Goal: Task Accomplishment & Management: Manage account settings

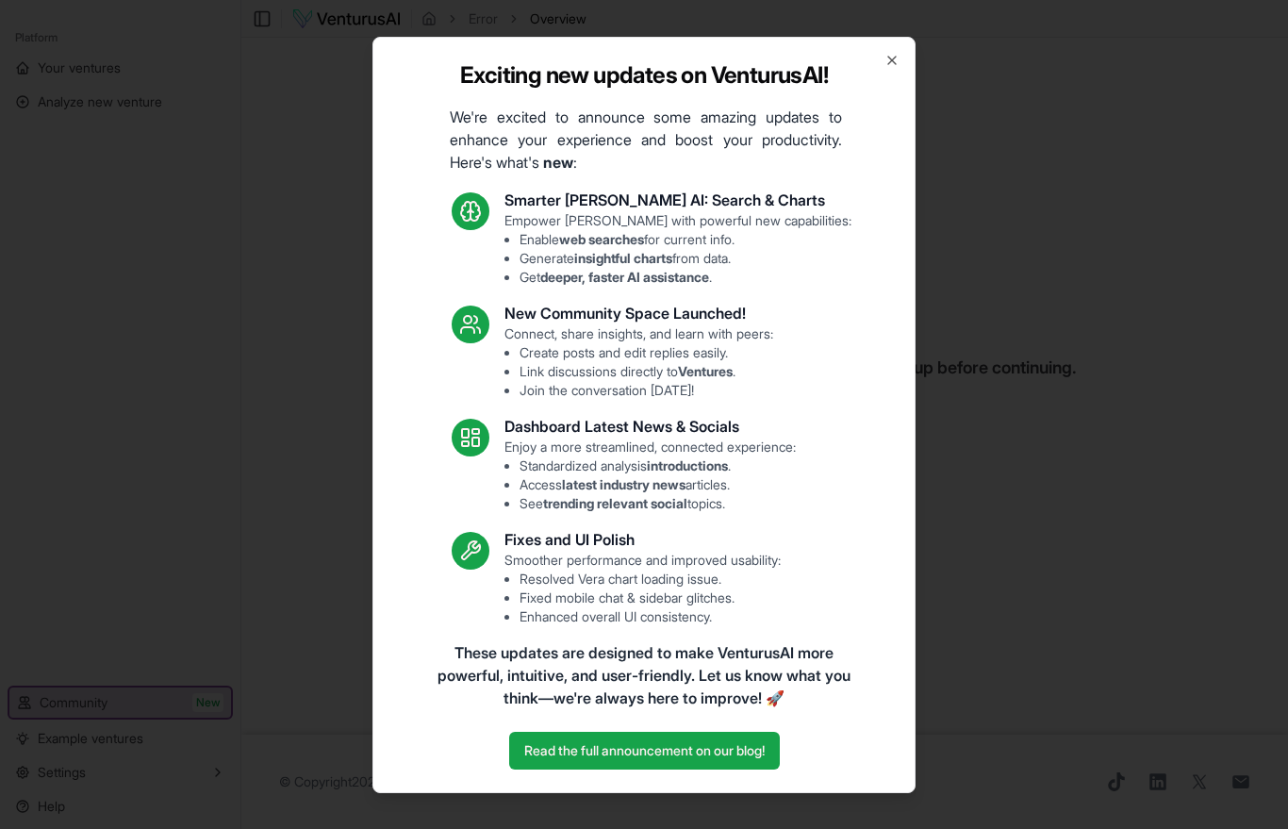
click at [896, 68] on icon "button" at bounding box center [892, 60] width 15 height 15
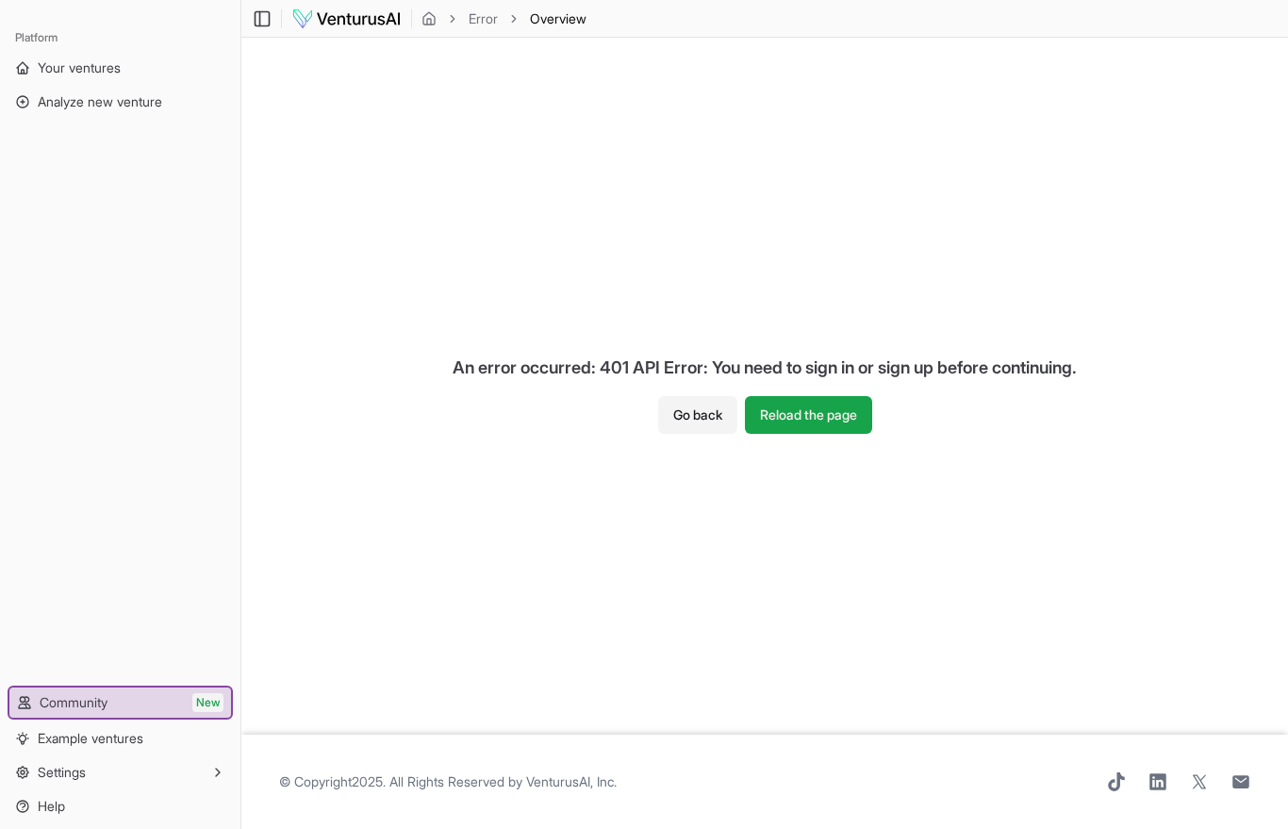
click at [146, 82] on link "Your ventures" at bounding box center [120, 68] width 225 height 30
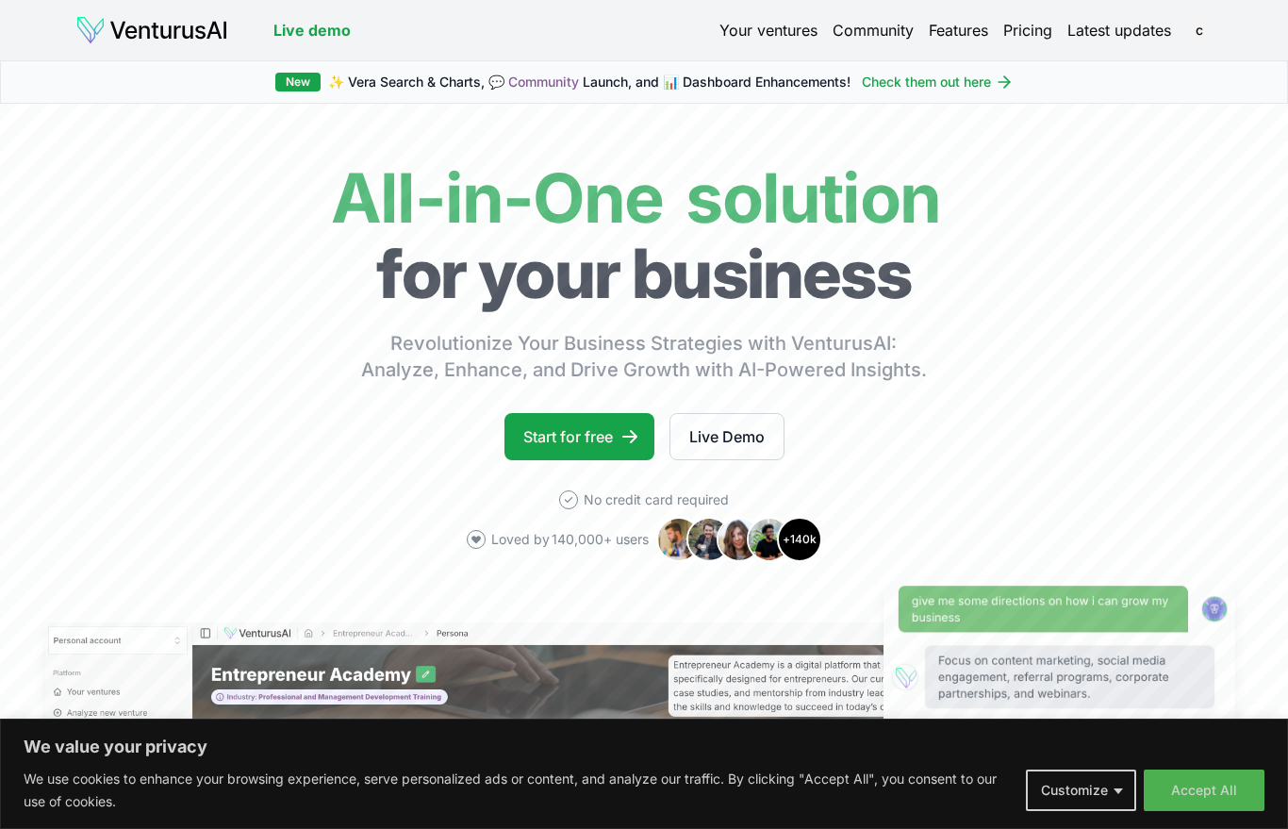
click at [776, 21] on link "Your ventures" at bounding box center [769, 30] width 98 height 23
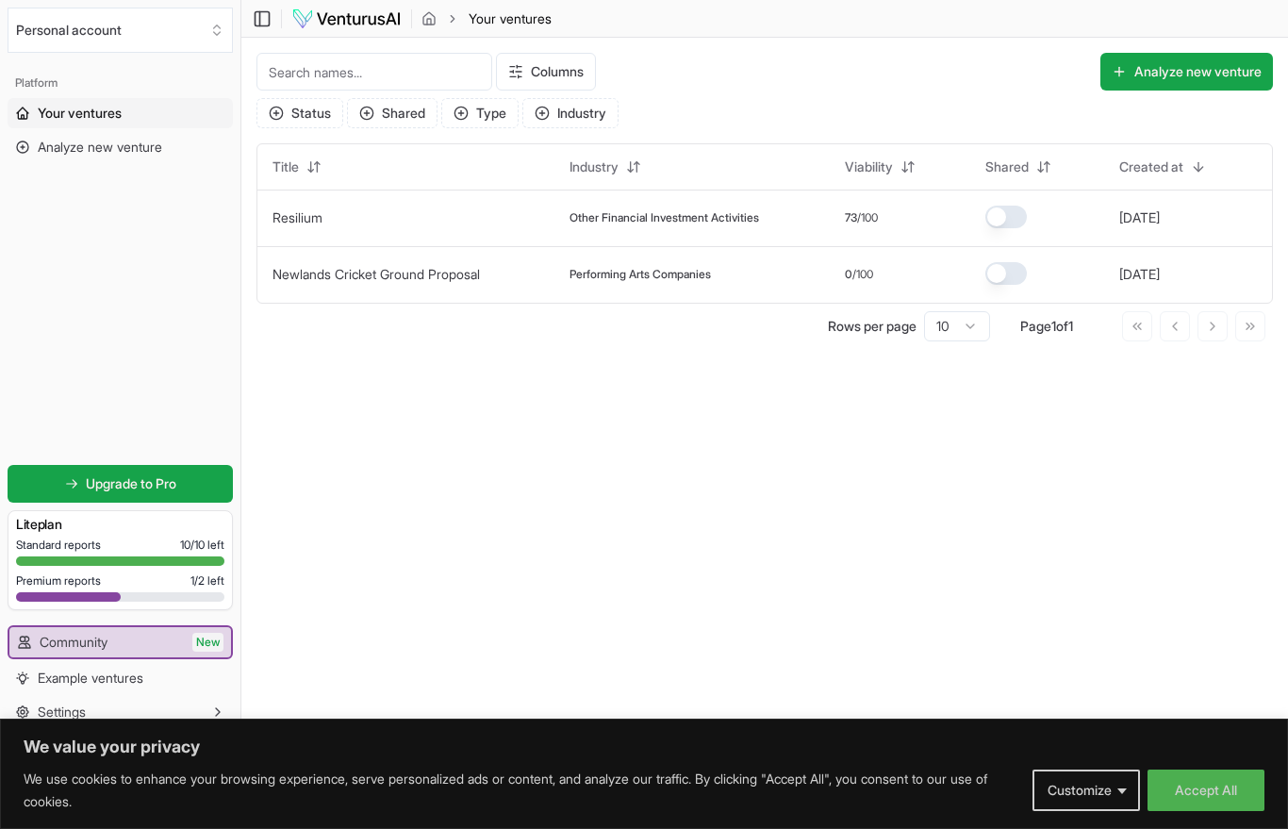
click at [212, 27] on icon "Select an organization" at bounding box center [216, 30] width 15 height 15
click at [172, 99] on div "[EMAIL_ADDRESS][DOMAIN_NAME]" at bounding box center [120, 112] width 217 height 49
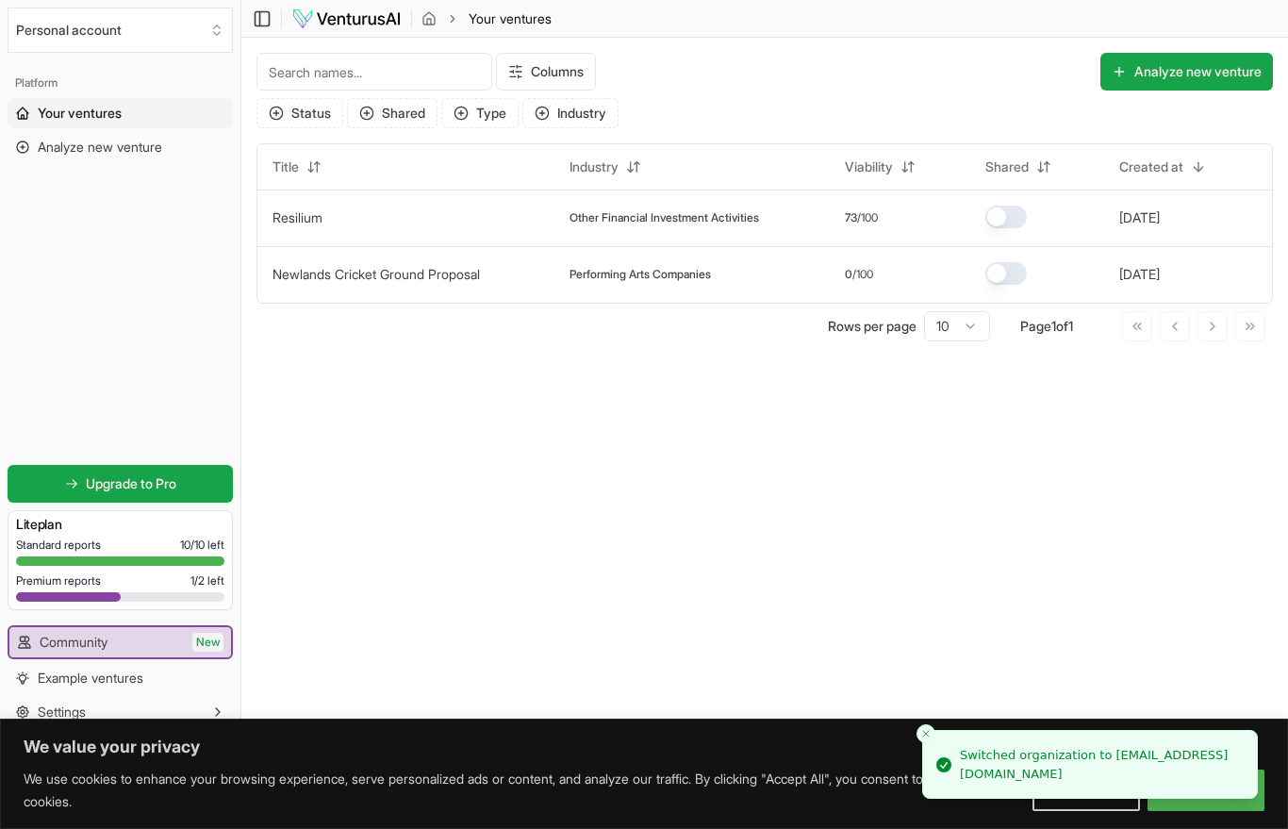
scroll to position [25, 0]
click at [923, 742] on button "Close toast" at bounding box center [926, 733] width 19 height 19
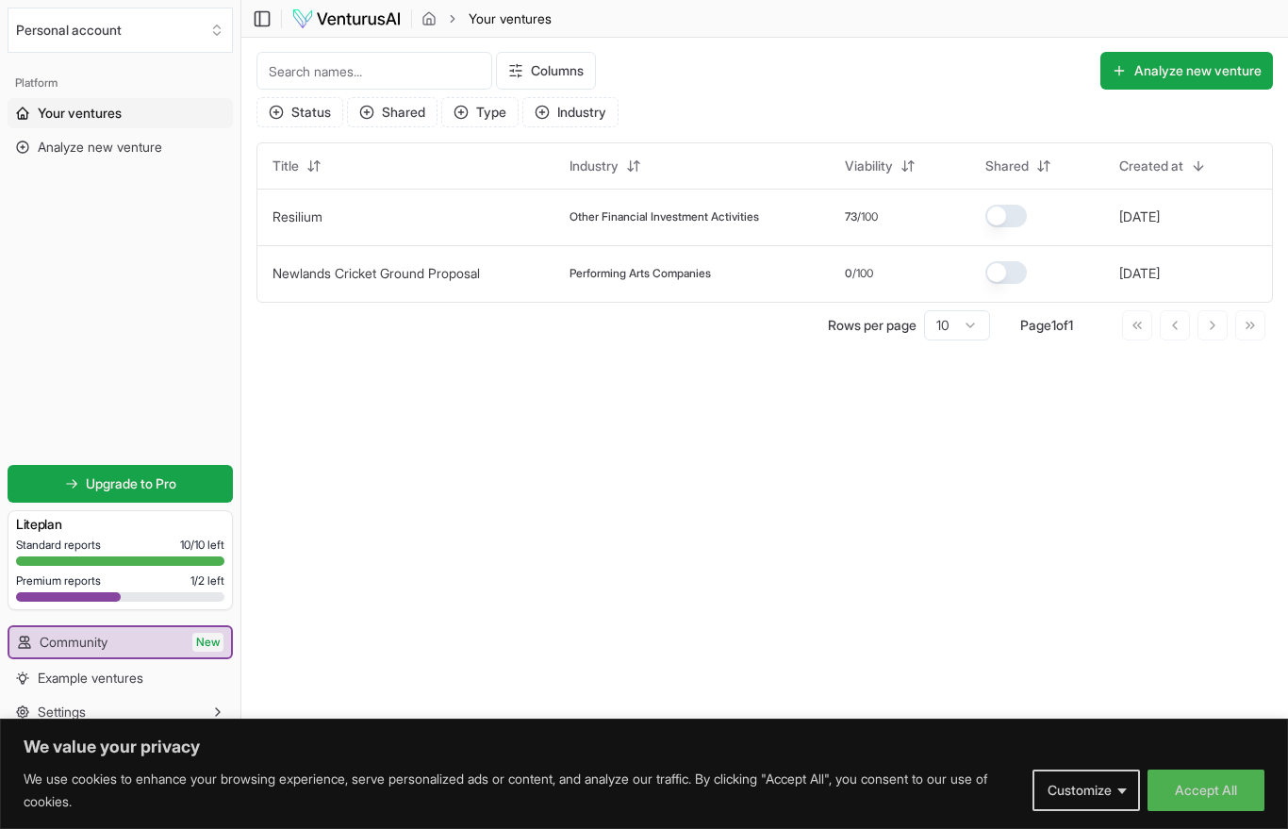
click at [1232, 794] on button "Accept All" at bounding box center [1206, 791] width 117 height 42
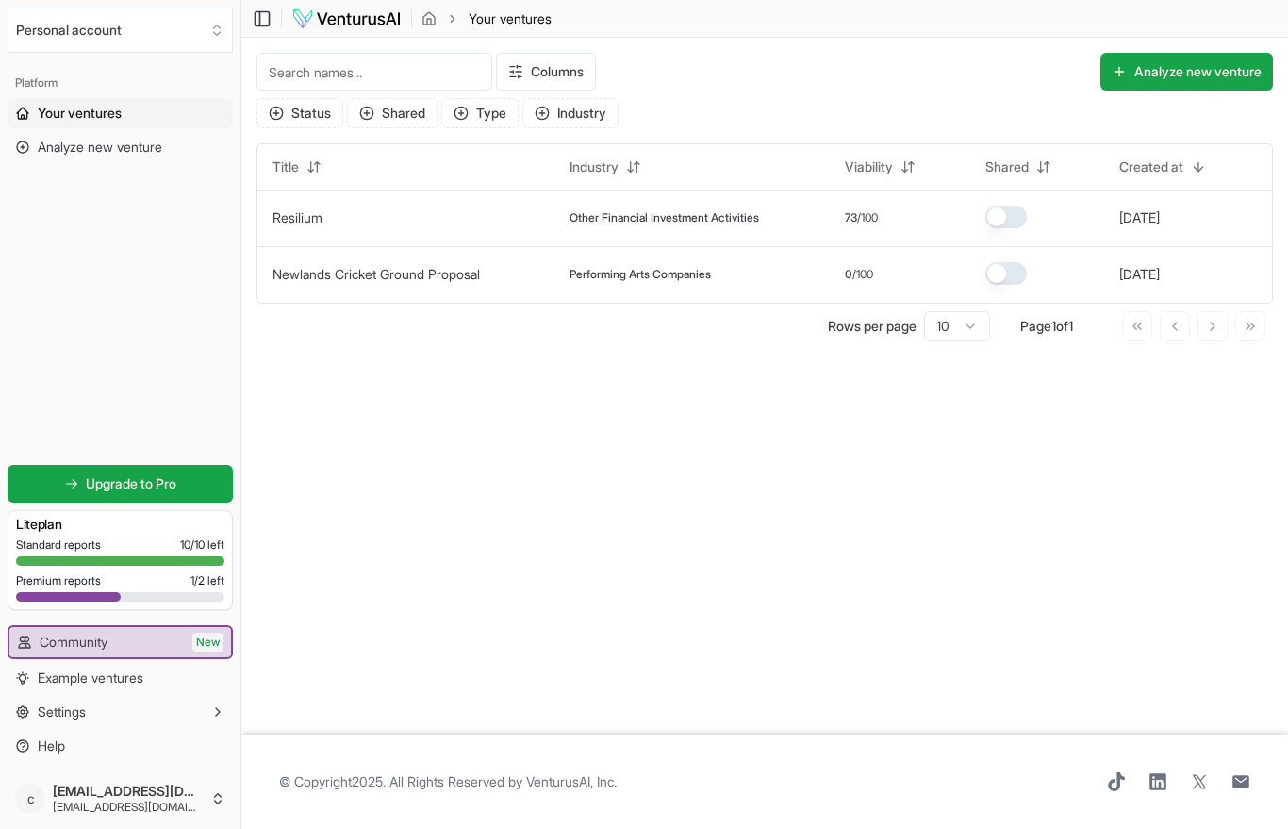
scroll to position [24, 0]
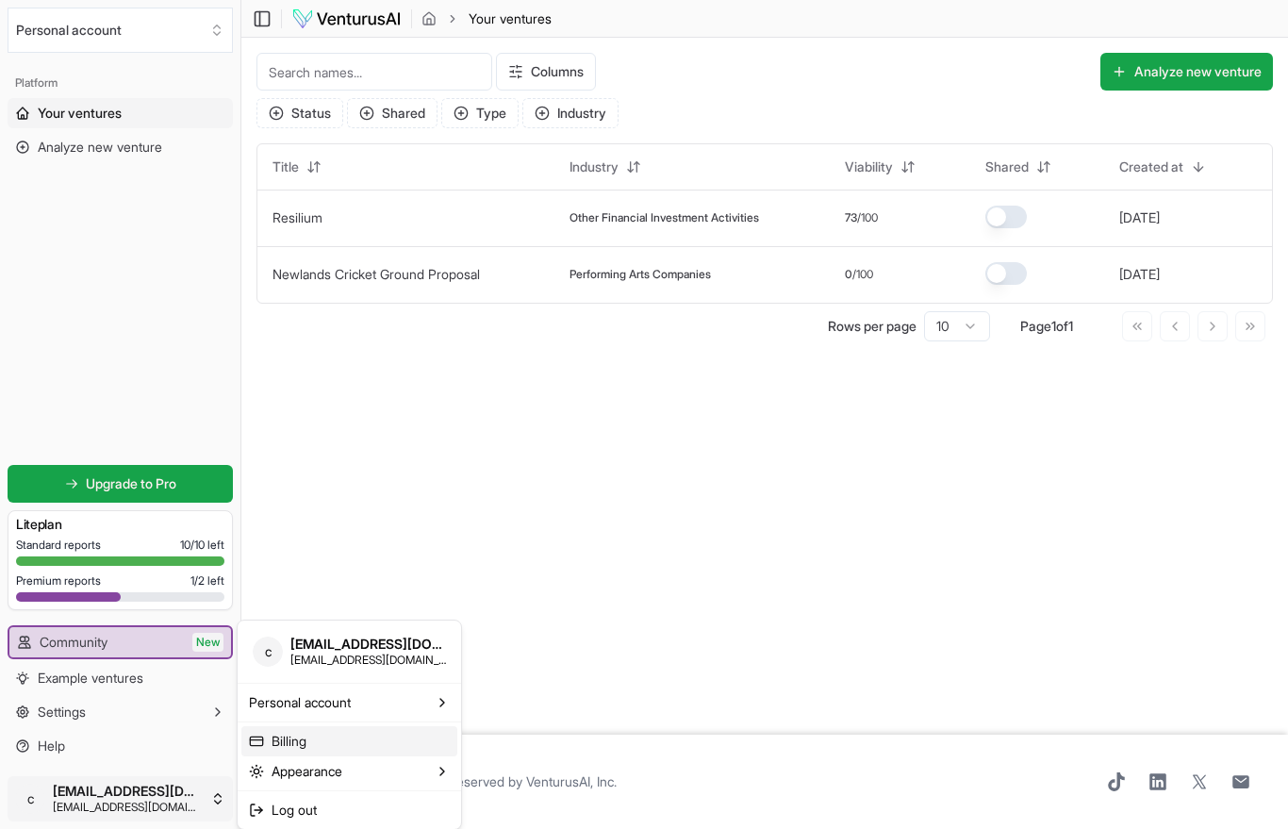
click at [284, 740] on link "Billing" at bounding box center [349, 741] width 216 height 30
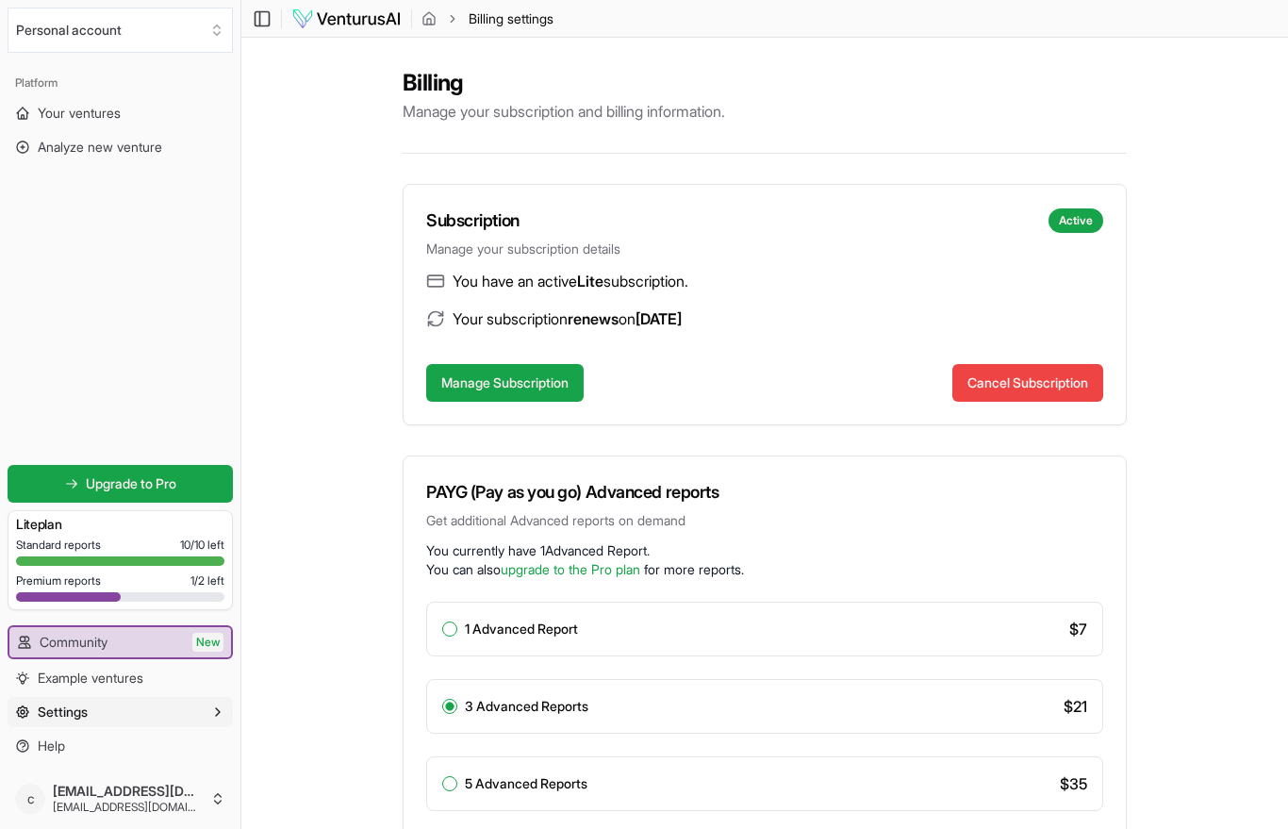
click at [1072, 385] on button "Cancel Subscription" at bounding box center [1028, 383] width 151 height 38
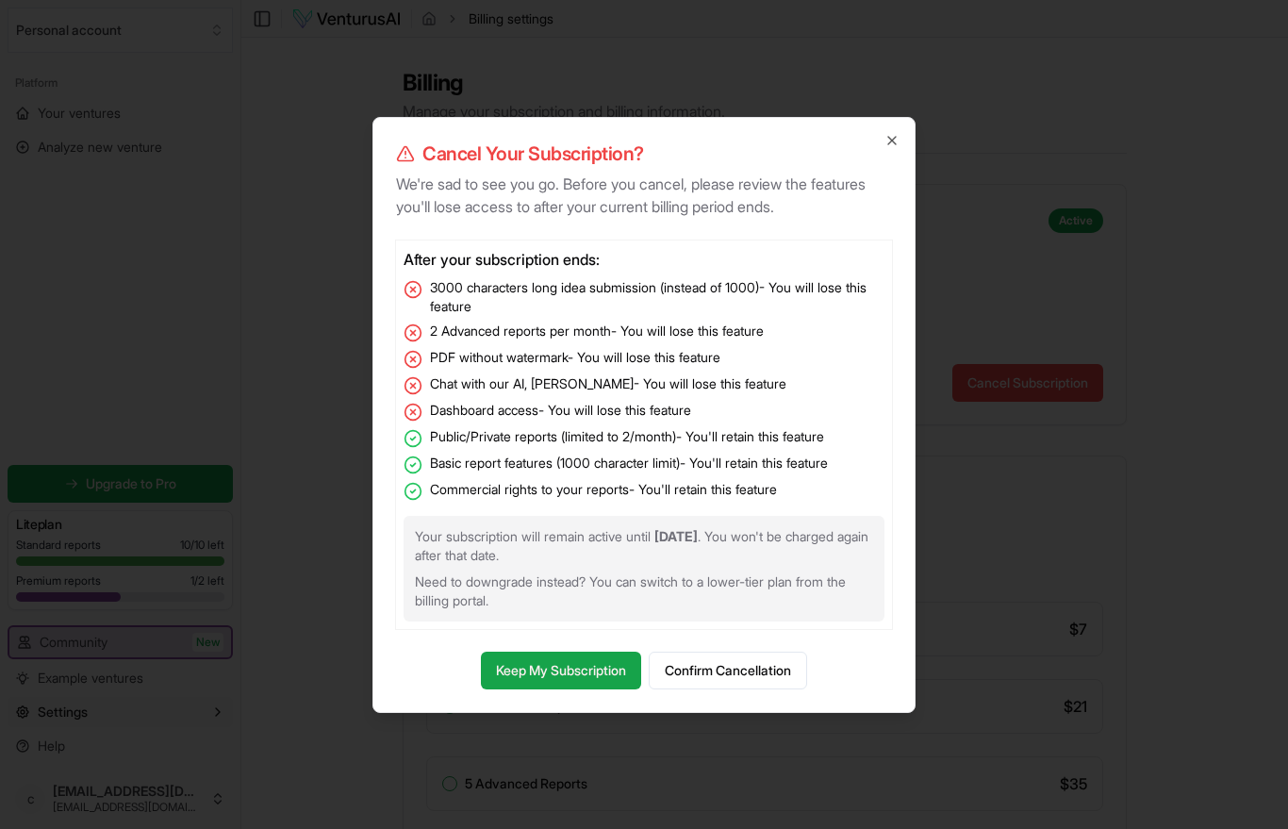
click at [771, 679] on button "Confirm Cancellation" at bounding box center [728, 671] width 158 height 38
